Goal: Transaction & Acquisition: Purchase product/service

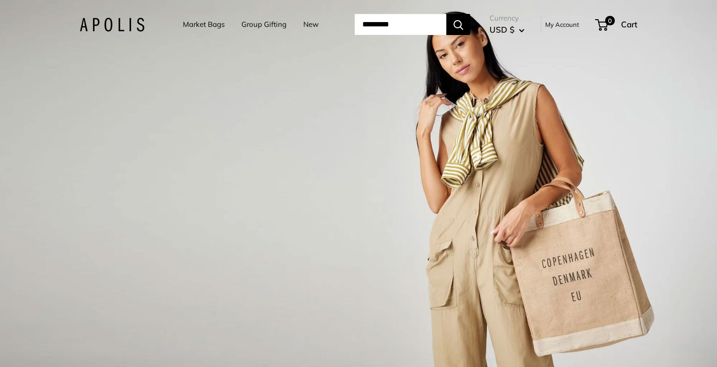
click at [200, 24] on link "Market Bags" at bounding box center [204, 24] width 42 height 13
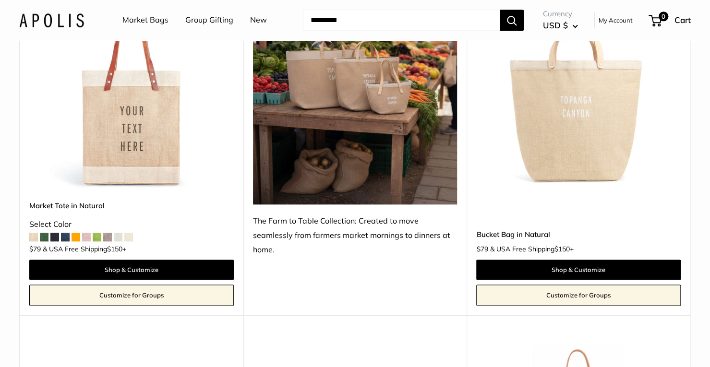
scroll to position [542, 0]
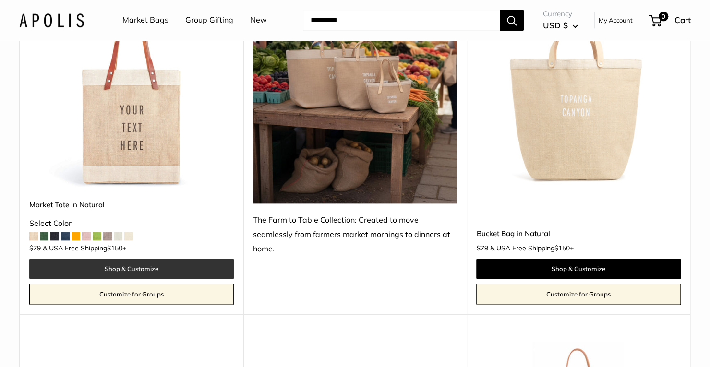
click at [129, 272] on link "Shop & Customize" at bounding box center [131, 269] width 204 height 20
